Goal: Contribute content

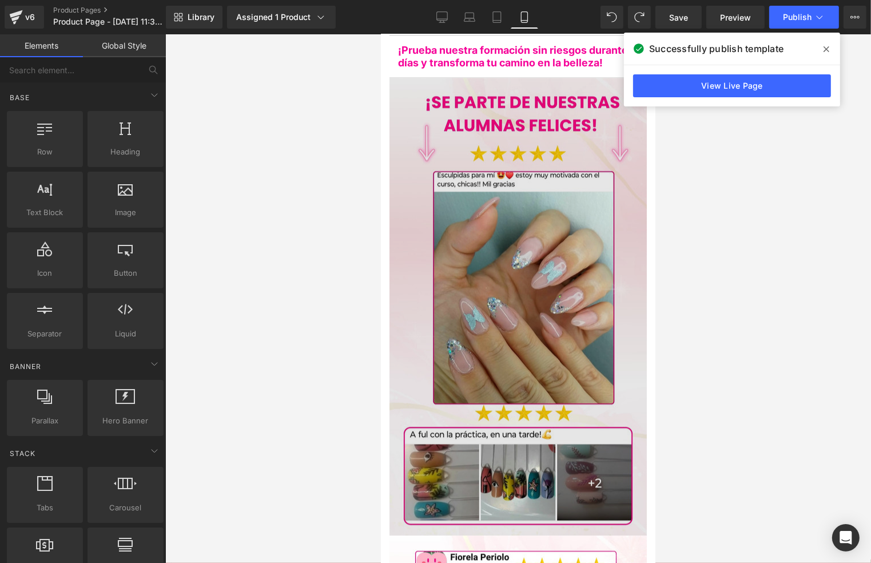
scroll to position [2669, 0]
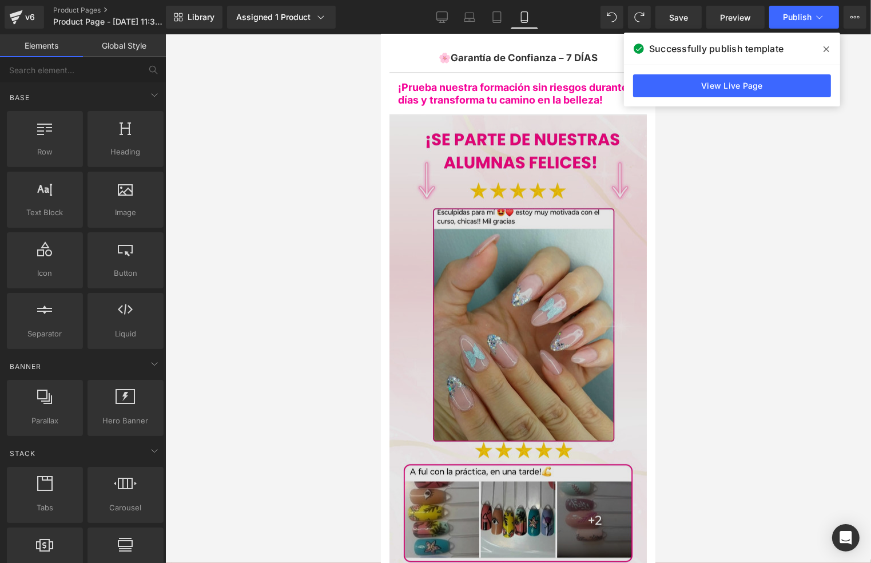
click at [555, 259] on img at bounding box center [517, 343] width 257 height 458
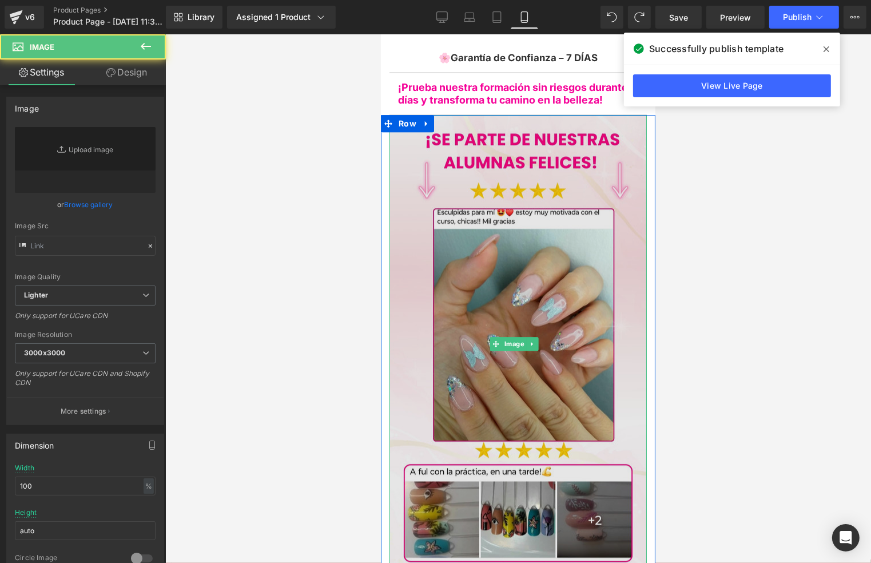
type input "[URL][DOMAIN_NAME]"
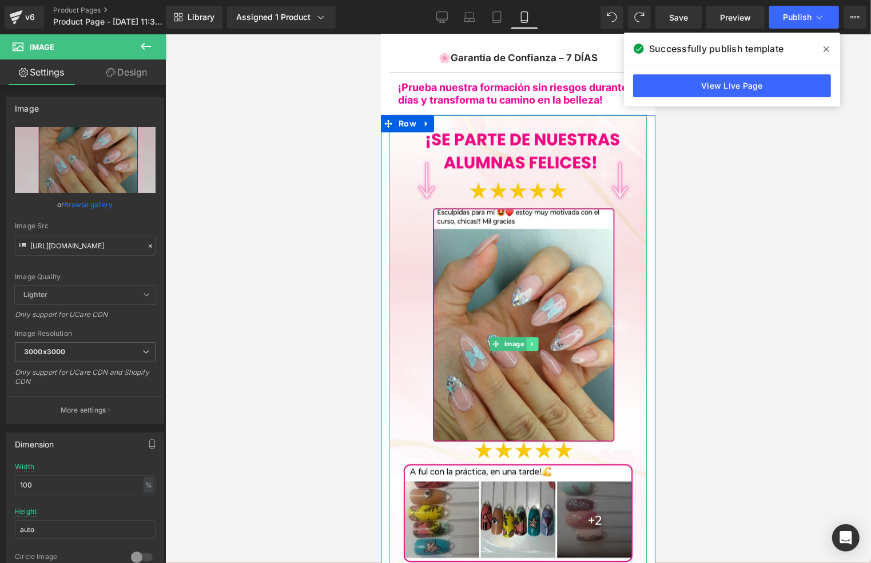
click at [530, 342] on icon at bounding box center [531, 344] width 2 height 4
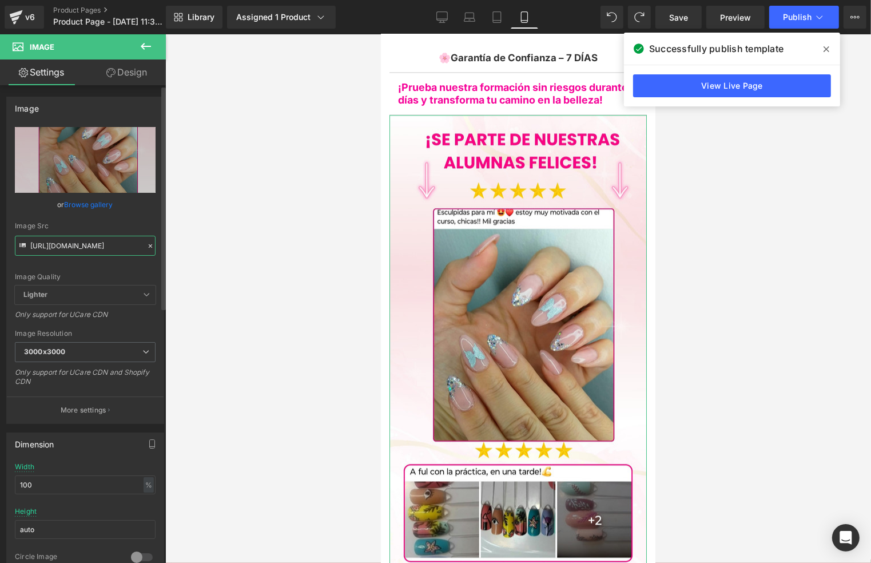
click at [98, 245] on input "[URL][DOMAIN_NAME]" at bounding box center [85, 246] width 141 height 20
paste input "[URL][DOMAIN_NAME]"
type input "[URL][DOMAIN_NAME]"
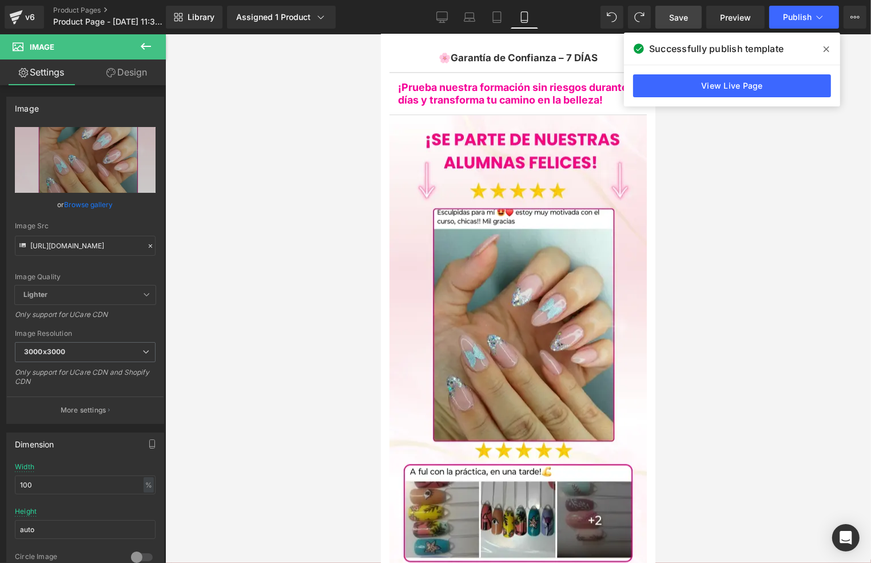
scroll to position [0, 0]
click at [673, 26] on link "Save" at bounding box center [679, 17] width 46 height 23
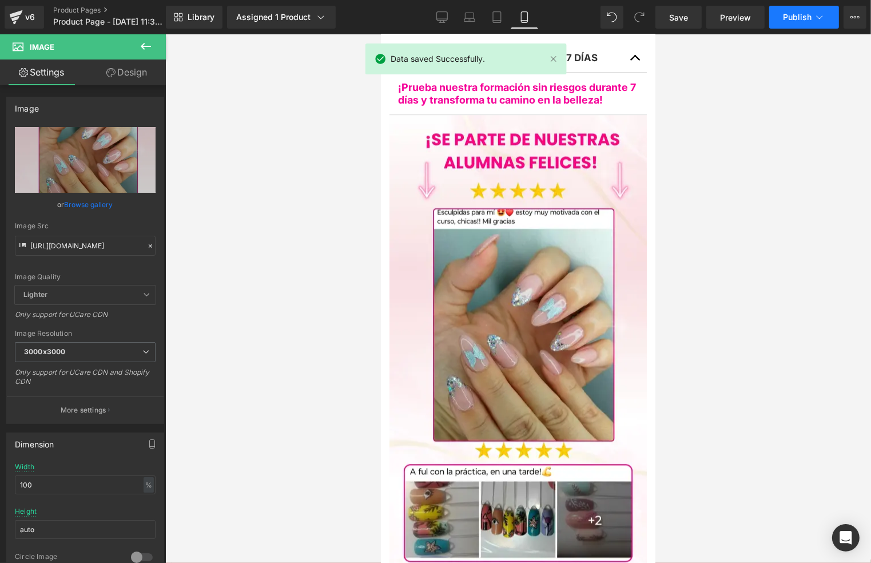
click at [784, 13] on span "Publish" at bounding box center [797, 17] width 29 height 9
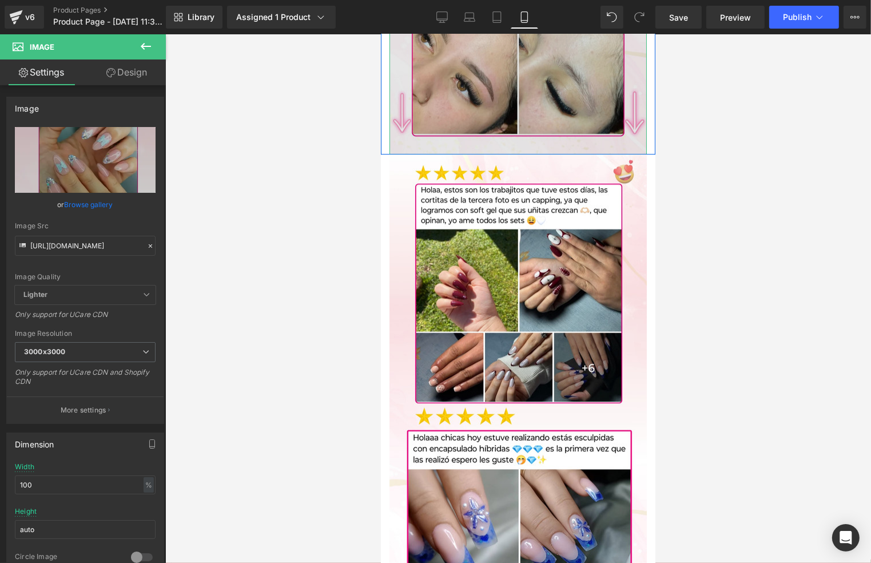
scroll to position [3509, 0]
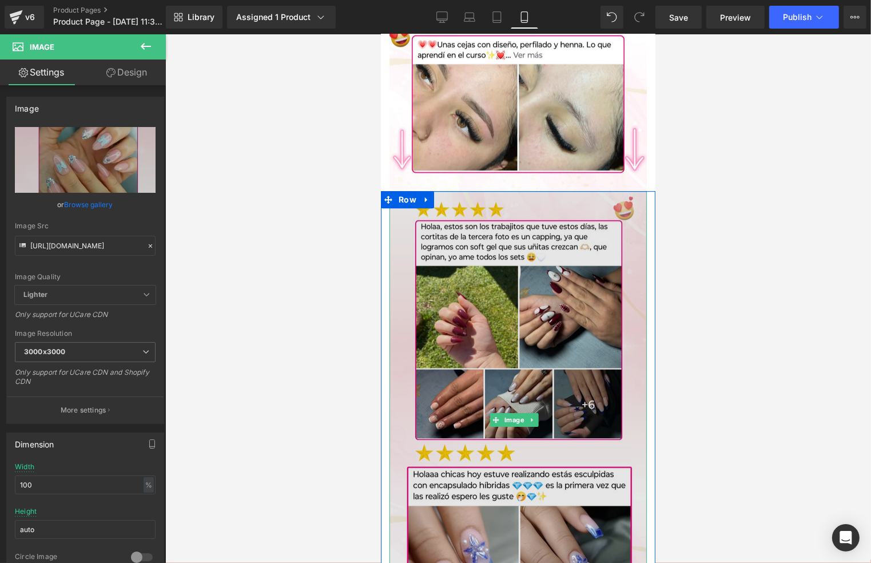
click at [565, 201] on img at bounding box center [517, 419] width 257 height 458
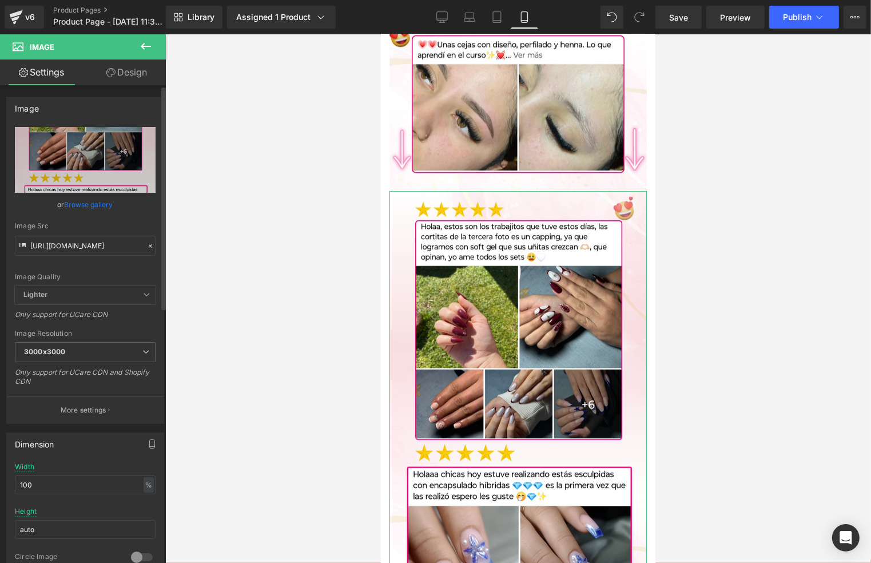
click at [146, 245] on icon at bounding box center [150, 246] width 8 height 8
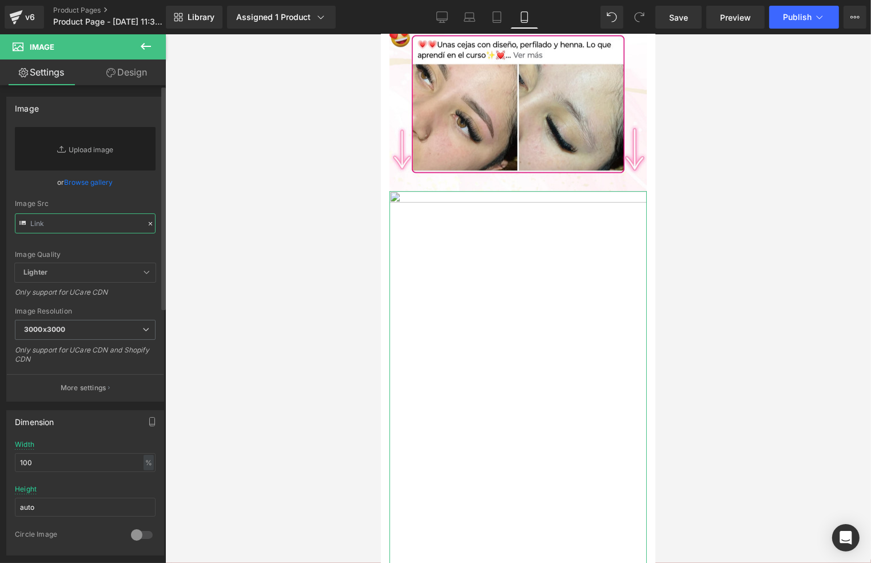
click at [103, 222] on input "text" at bounding box center [85, 223] width 141 height 20
paste input "[URL][DOMAIN_NAME]"
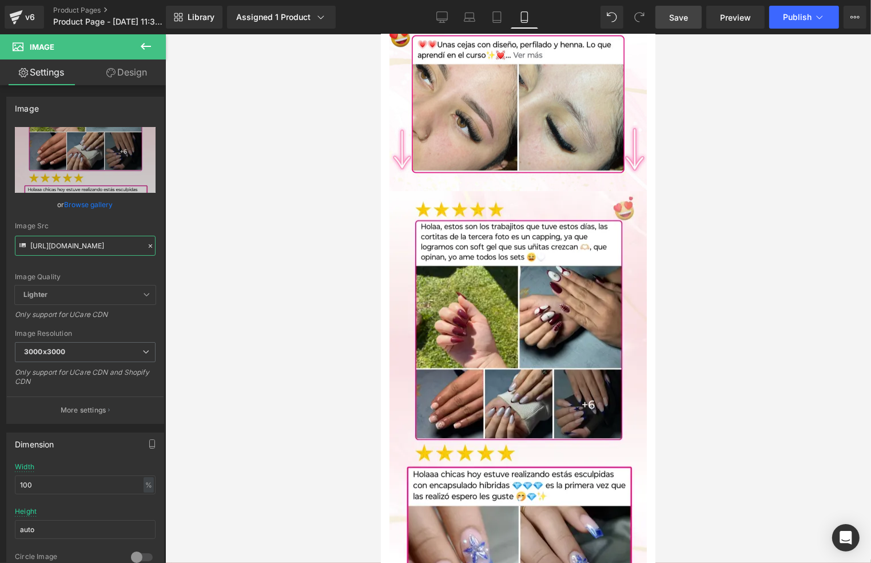
type input "[URL][DOMAIN_NAME]"
click at [669, 17] on link "Save" at bounding box center [679, 17] width 46 height 23
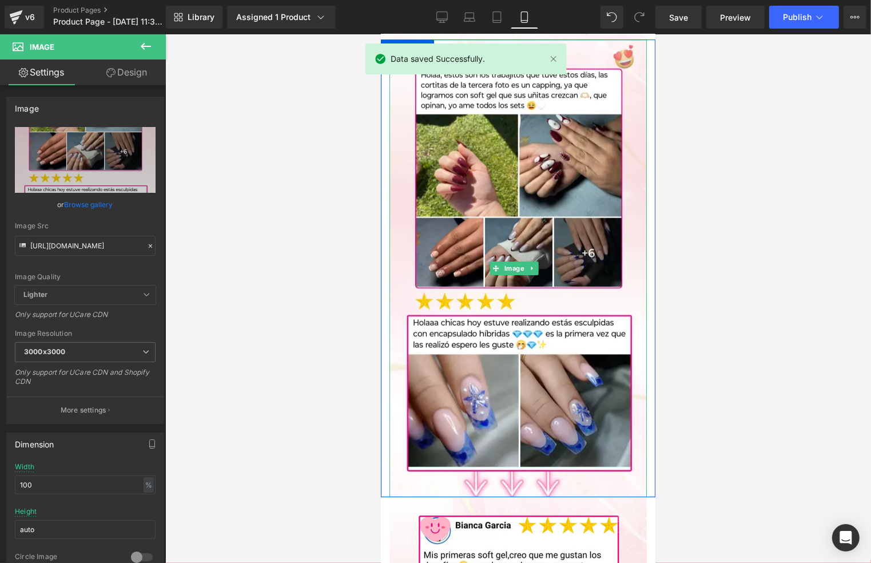
scroll to position [3661, 0]
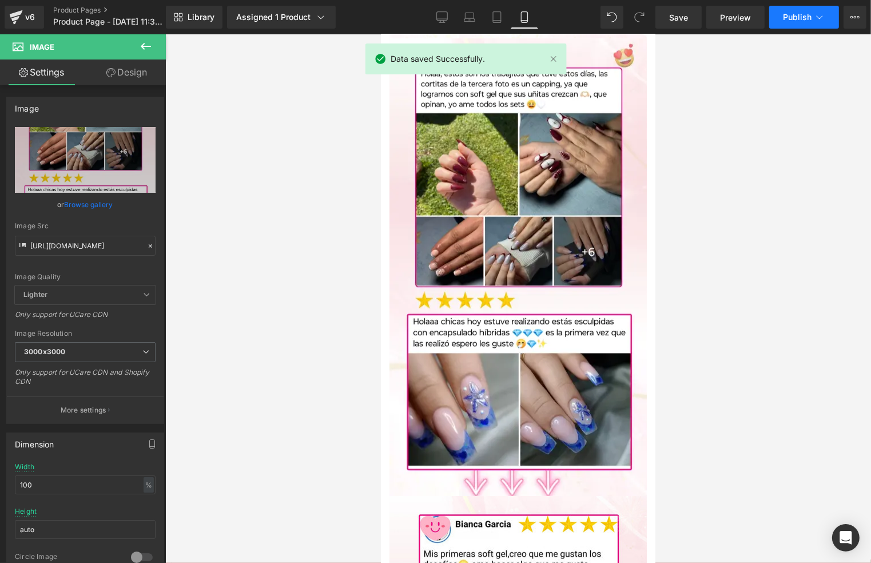
click at [801, 5] on div "Library Assigned 1 Product Product Preview Curso de Manicuría Profesional Manag…" at bounding box center [518, 17] width 705 height 34
click at [783, 12] on button "Publish" at bounding box center [804, 17] width 70 height 23
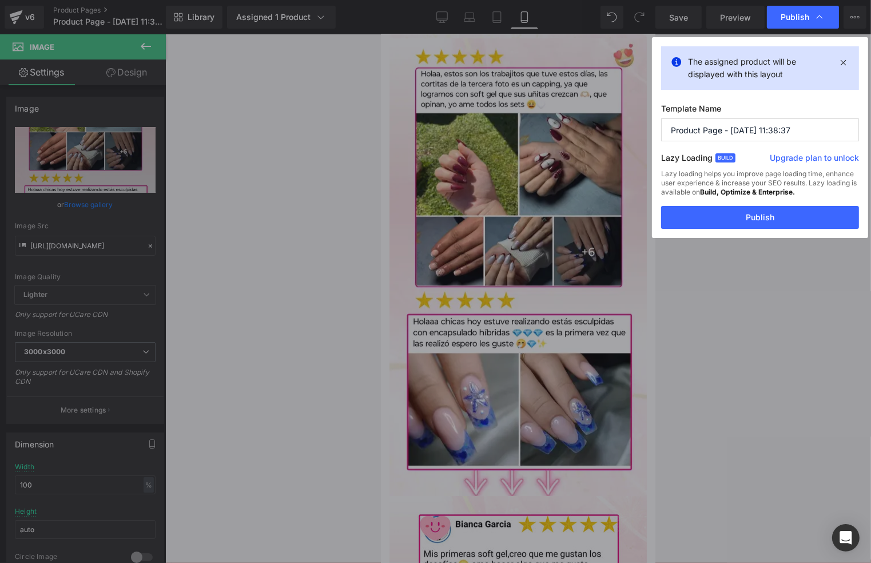
click at [712, 209] on button "Publish" at bounding box center [760, 217] width 198 height 23
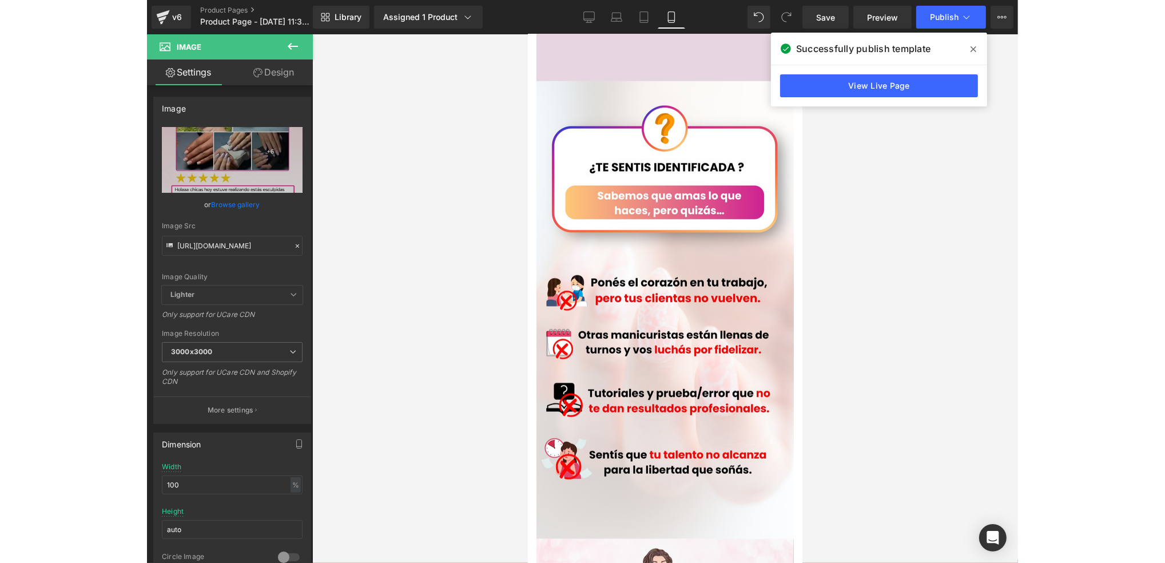
scroll to position [686, 0]
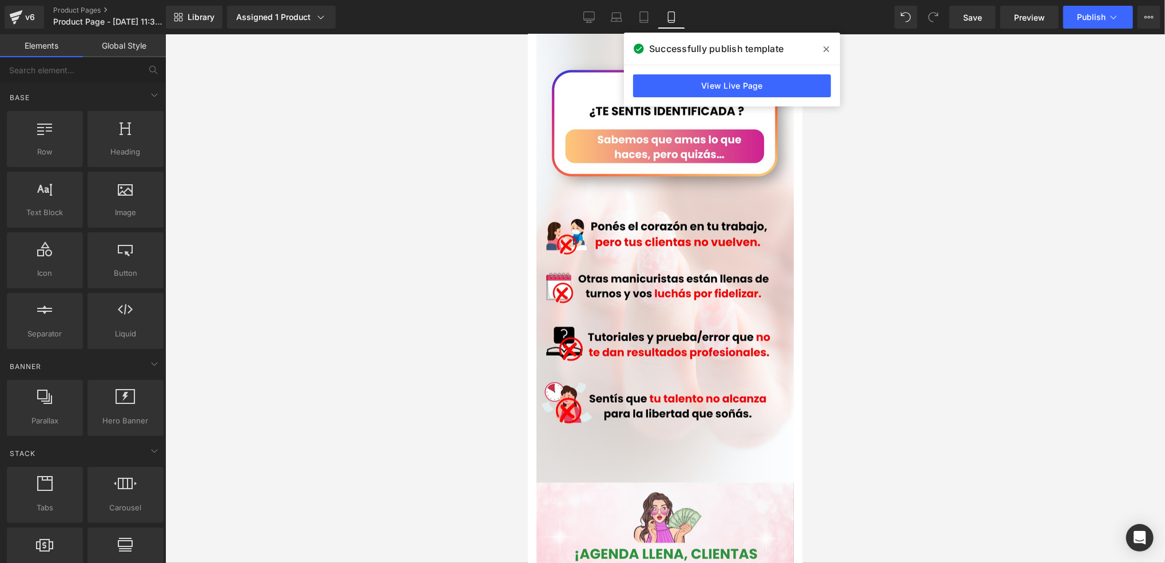
click at [871, 185] on div at bounding box center [665, 298] width 1000 height 529
click at [871, 18] on button "Upgrade Plan View Live Page View with current Template Save Template to Library…" at bounding box center [1149, 17] width 23 height 23
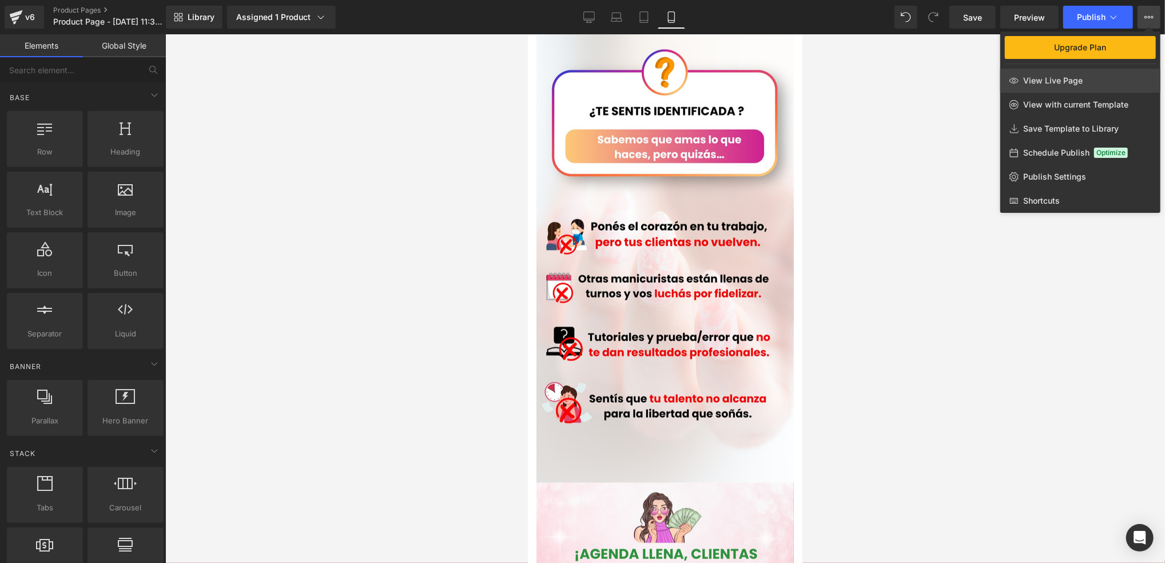
click at [871, 90] on link "View Live Page" at bounding box center [1081, 81] width 160 height 24
